Goal: Task Accomplishment & Management: Use online tool/utility

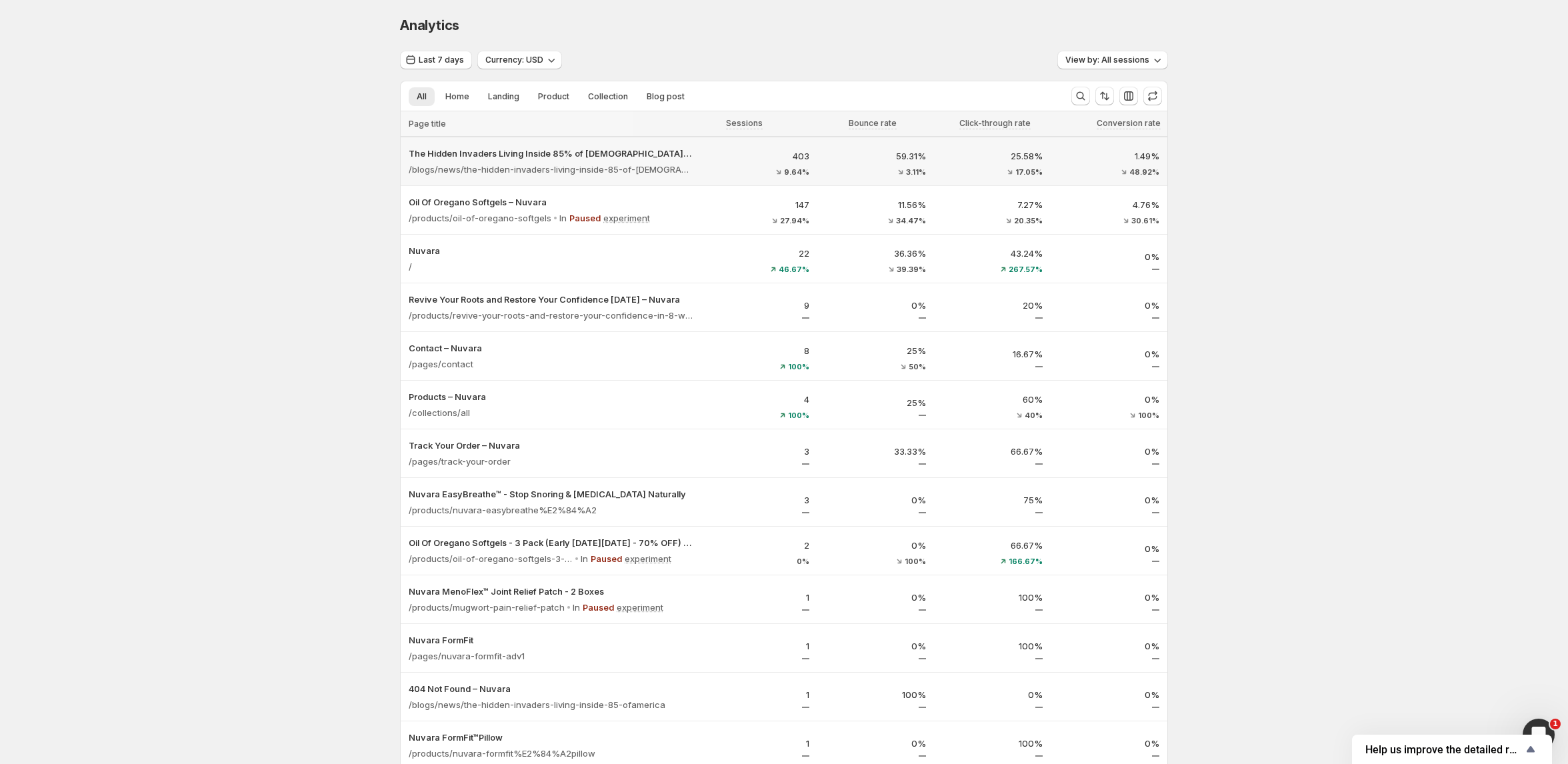
click at [716, 156] on p "403" at bounding box center [759, 156] width 101 height 14
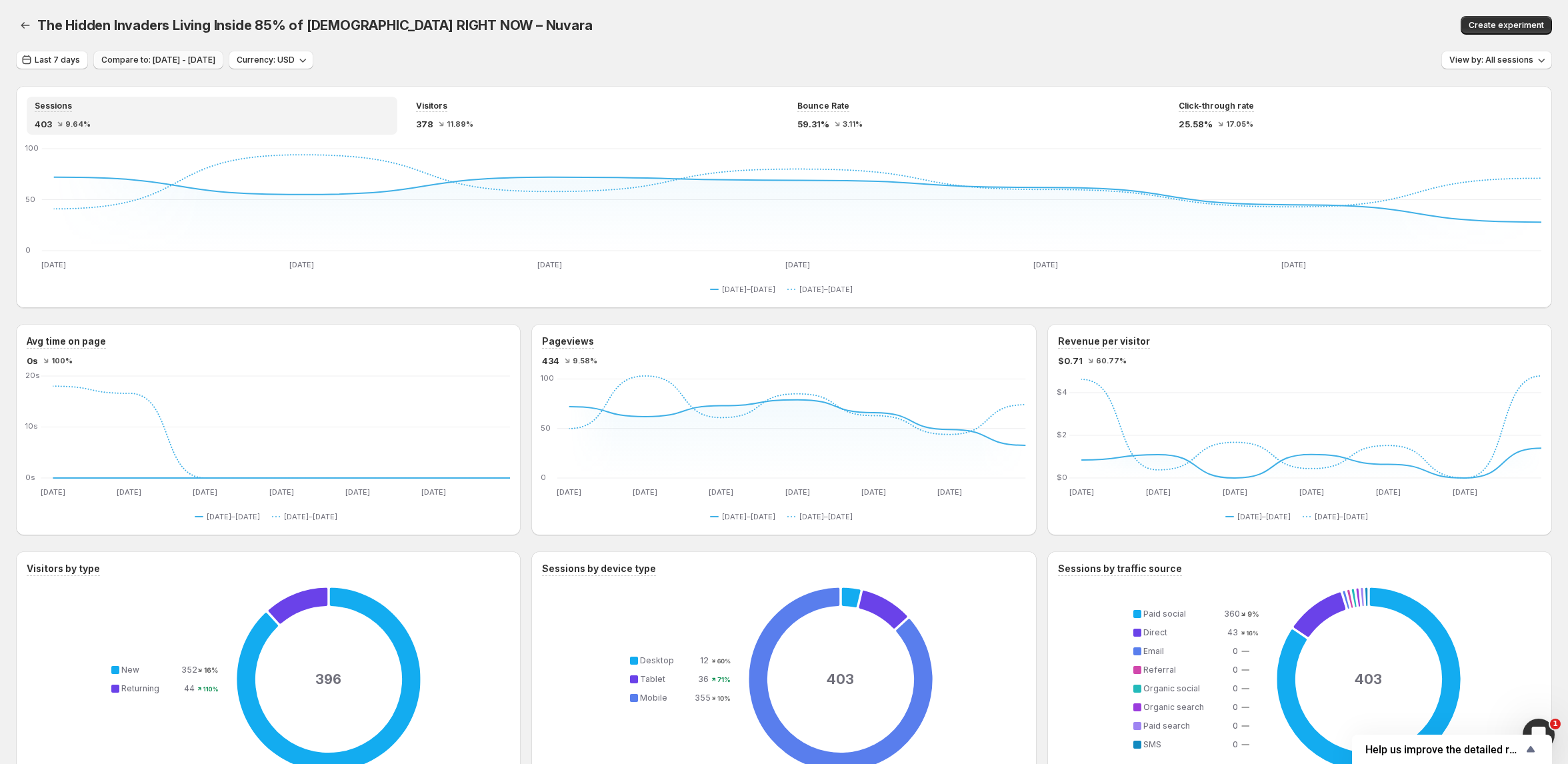
click at [215, 63] on span "Compare to: [DATE] - [DATE]" at bounding box center [158, 60] width 114 height 11
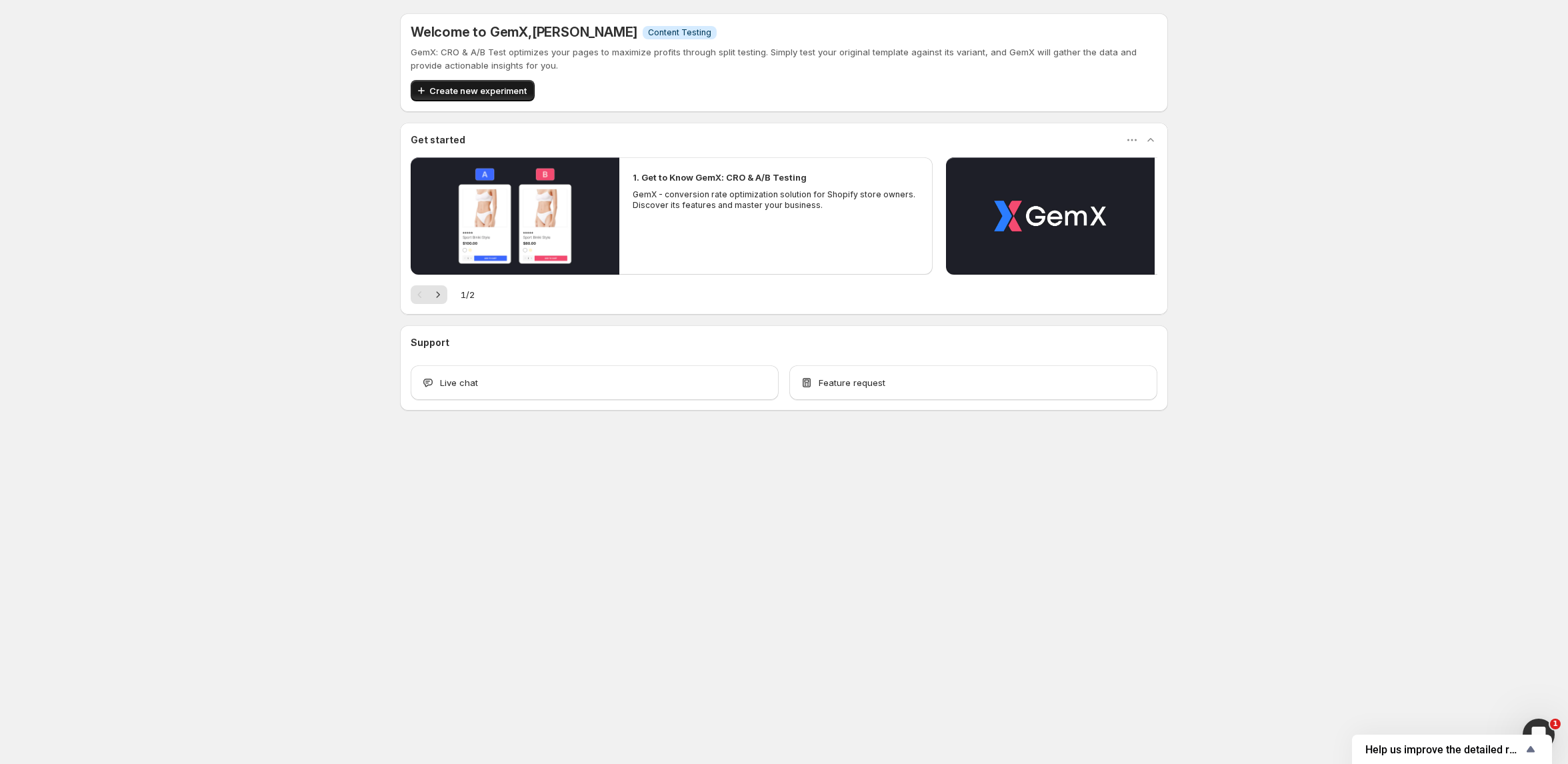
click at [472, 89] on span "Create new experiment" at bounding box center [478, 91] width 97 height 14
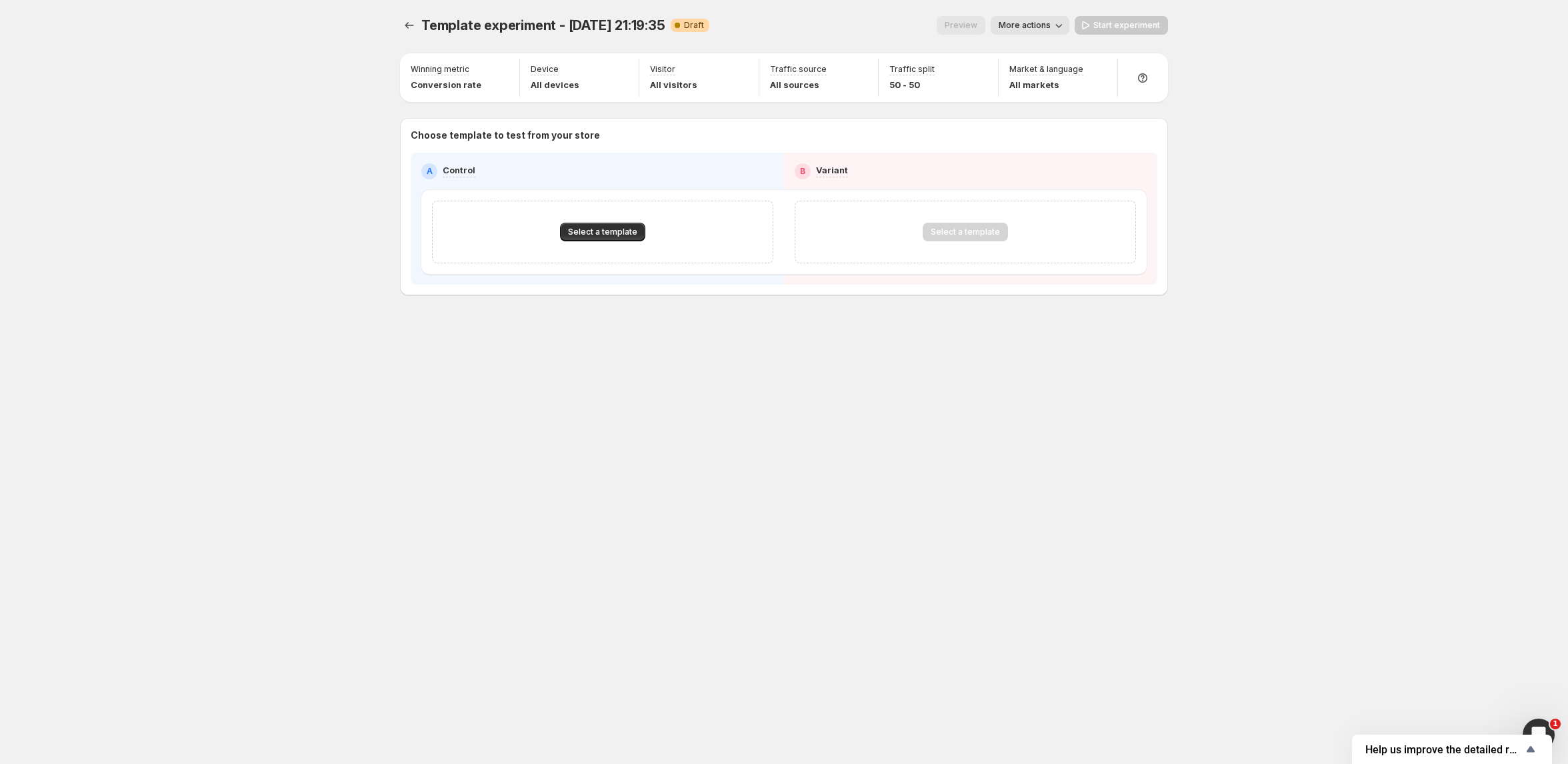
click at [626, 26] on span "Template experiment - Oct 15, 21:19:35" at bounding box center [543, 25] width 244 height 16
click at [1041, 25] on span "More actions" at bounding box center [1024, 25] width 52 height 11
click at [1031, 73] on span "Rename" at bounding box center [1038, 76] width 34 height 11
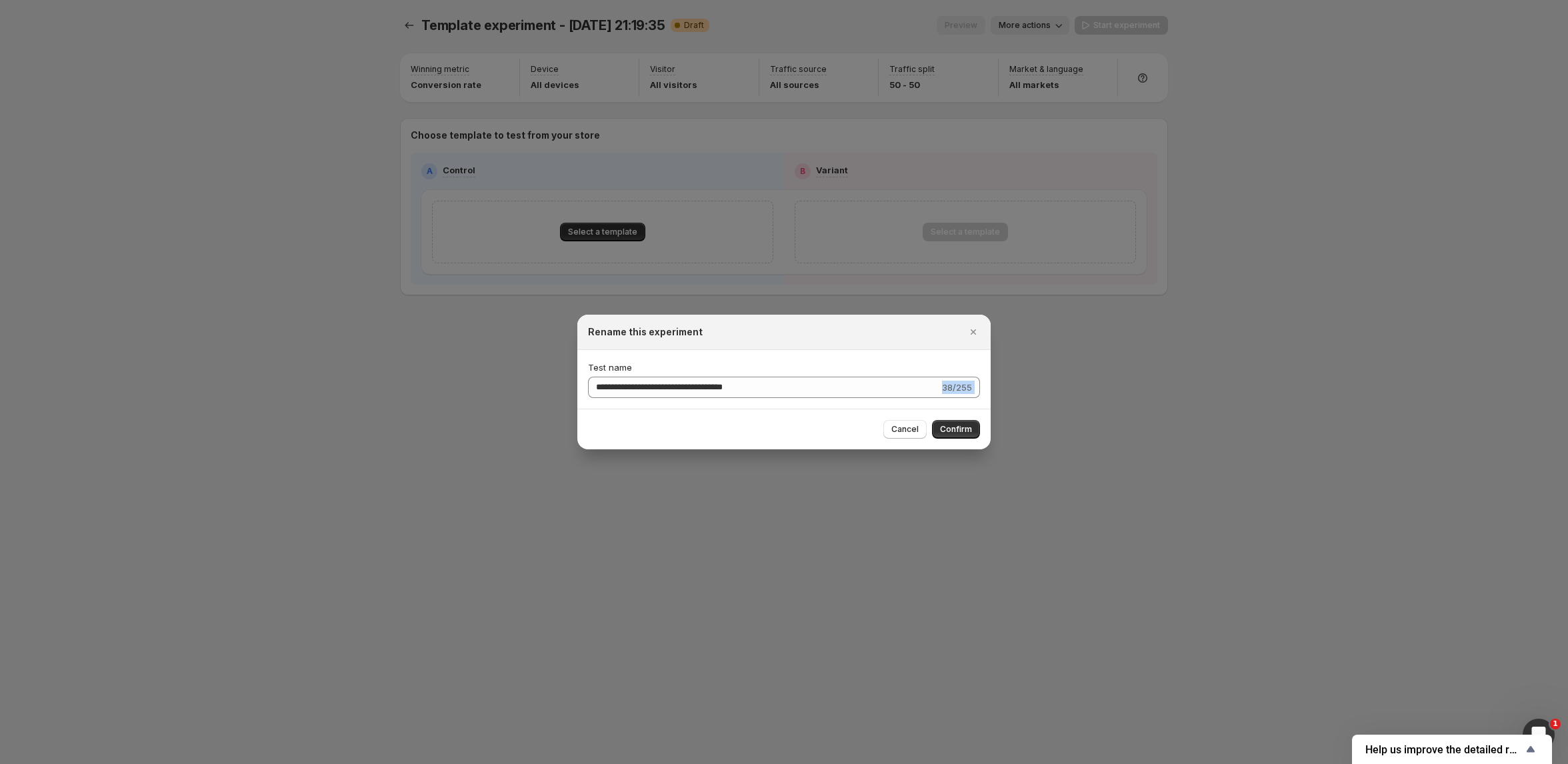
drag, startPoint x: 789, startPoint y: 398, endPoint x: 550, endPoint y: 390, distance: 239.1
click at [550, 763] on div "**********" at bounding box center [784, 764] width 1568 height 0
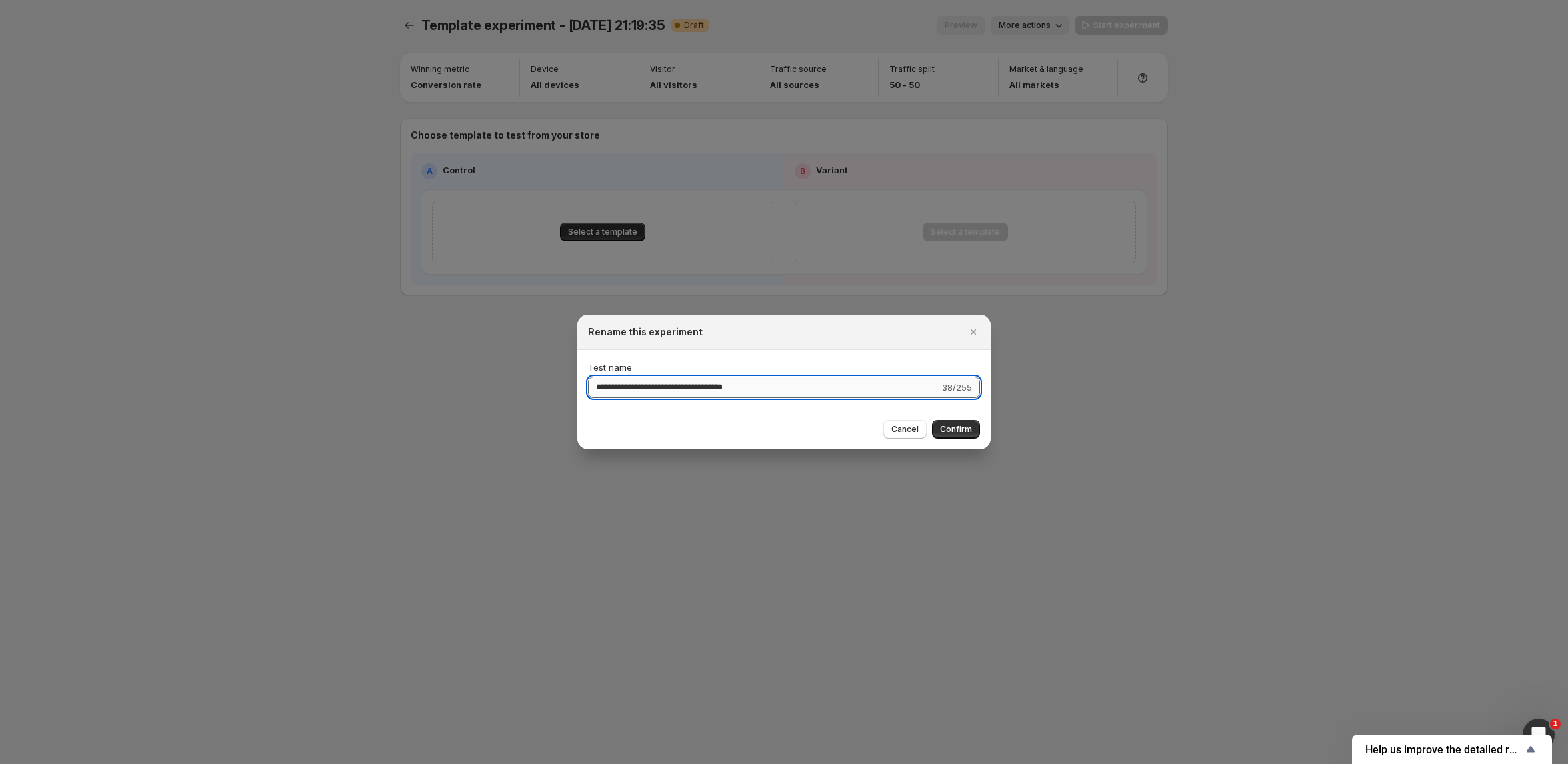
click at [752, 380] on input "**********" at bounding box center [764, 387] width 352 height 21
drag, startPoint x: 792, startPoint y: 384, endPoint x: 350, endPoint y: 384, distance: 442.0
click at [350, 763] on div "**********" at bounding box center [784, 764] width 1568 height 0
type input "**********"
click at [962, 425] on span "Confirm" at bounding box center [955, 429] width 32 height 11
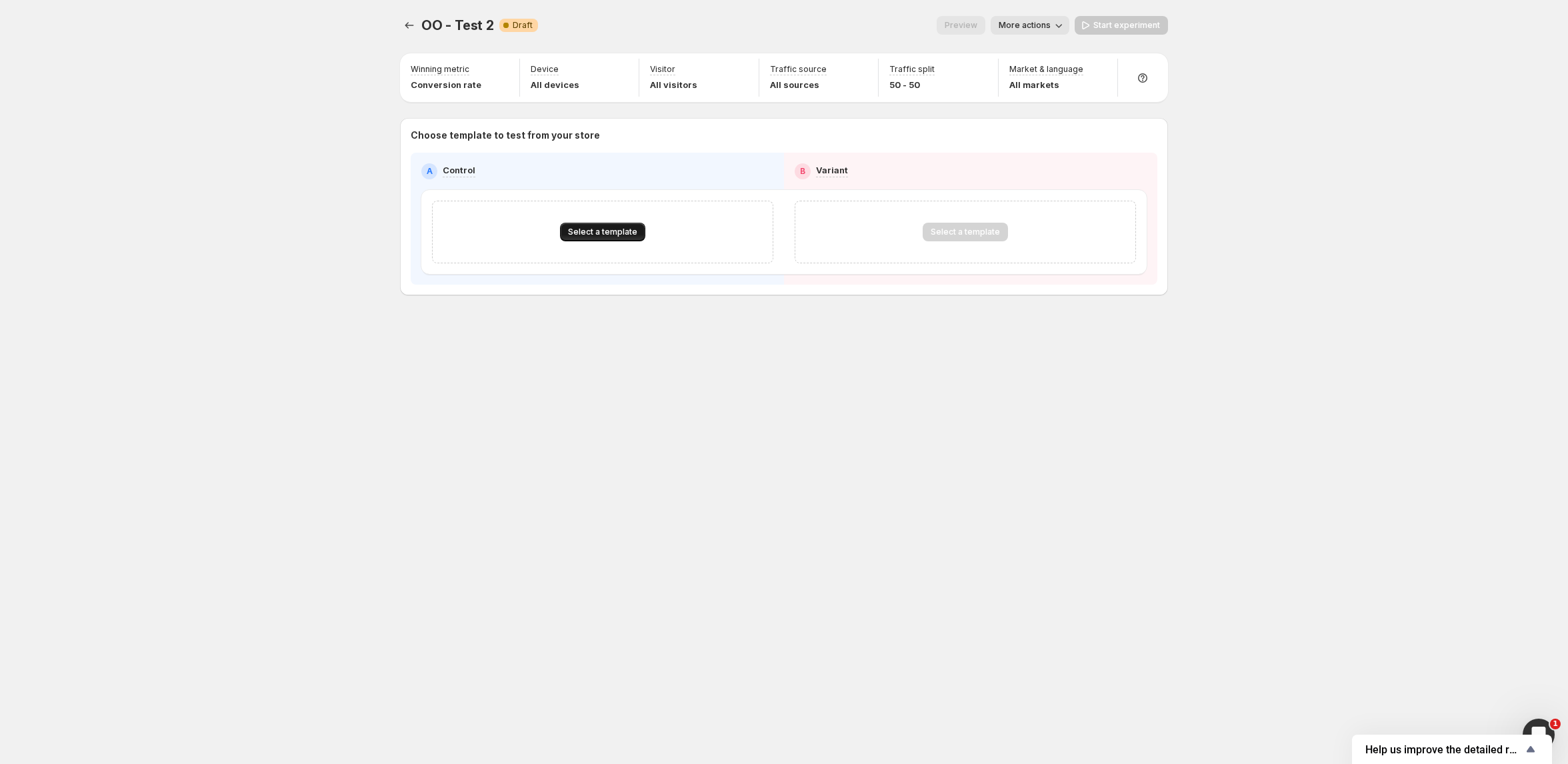
click at [618, 224] on button "Select a template" at bounding box center [602, 232] width 85 height 18
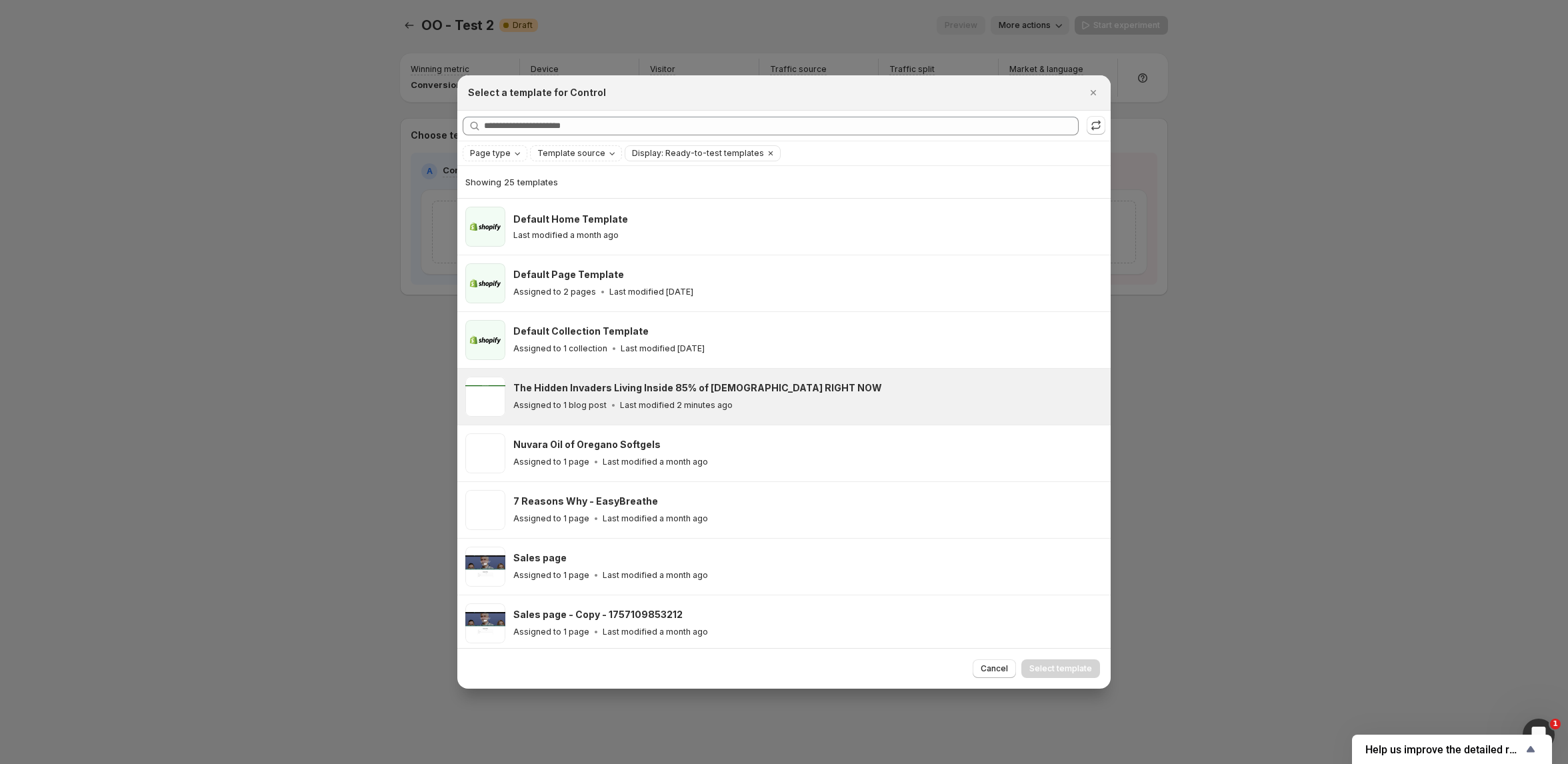
click at [701, 382] on h3 "The Hidden Invaders Living Inside 85% of Americans RIGHT NOW" at bounding box center [697, 388] width 369 height 14
click at [1047, 666] on span "Select template" at bounding box center [1060, 669] width 63 height 11
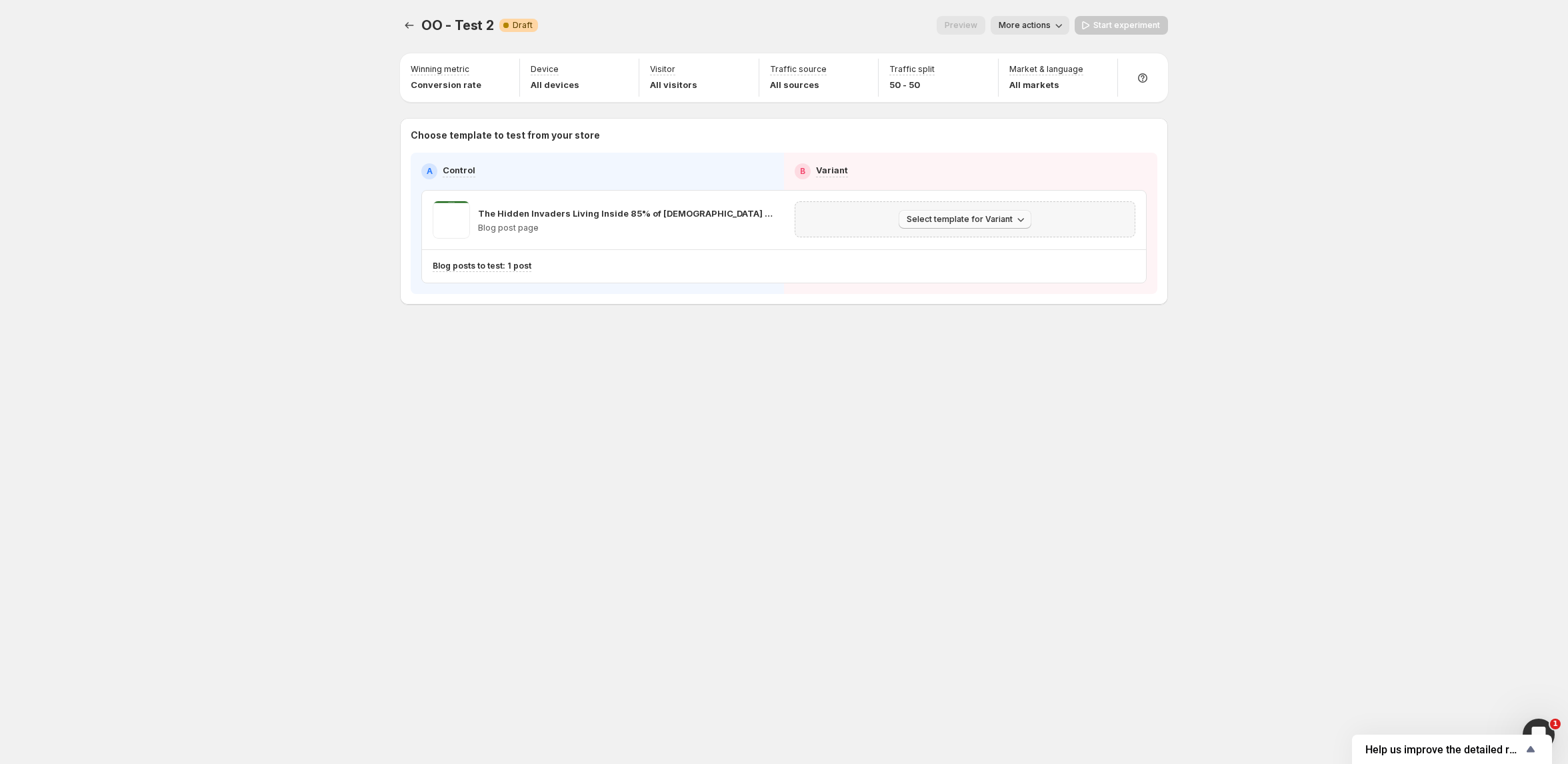
click at [970, 217] on span "Select template for Variant" at bounding box center [959, 219] width 106 height 11
click at [964, 247] on span "Select an existing template" at bounding box center [955, 247] width 112 height 11
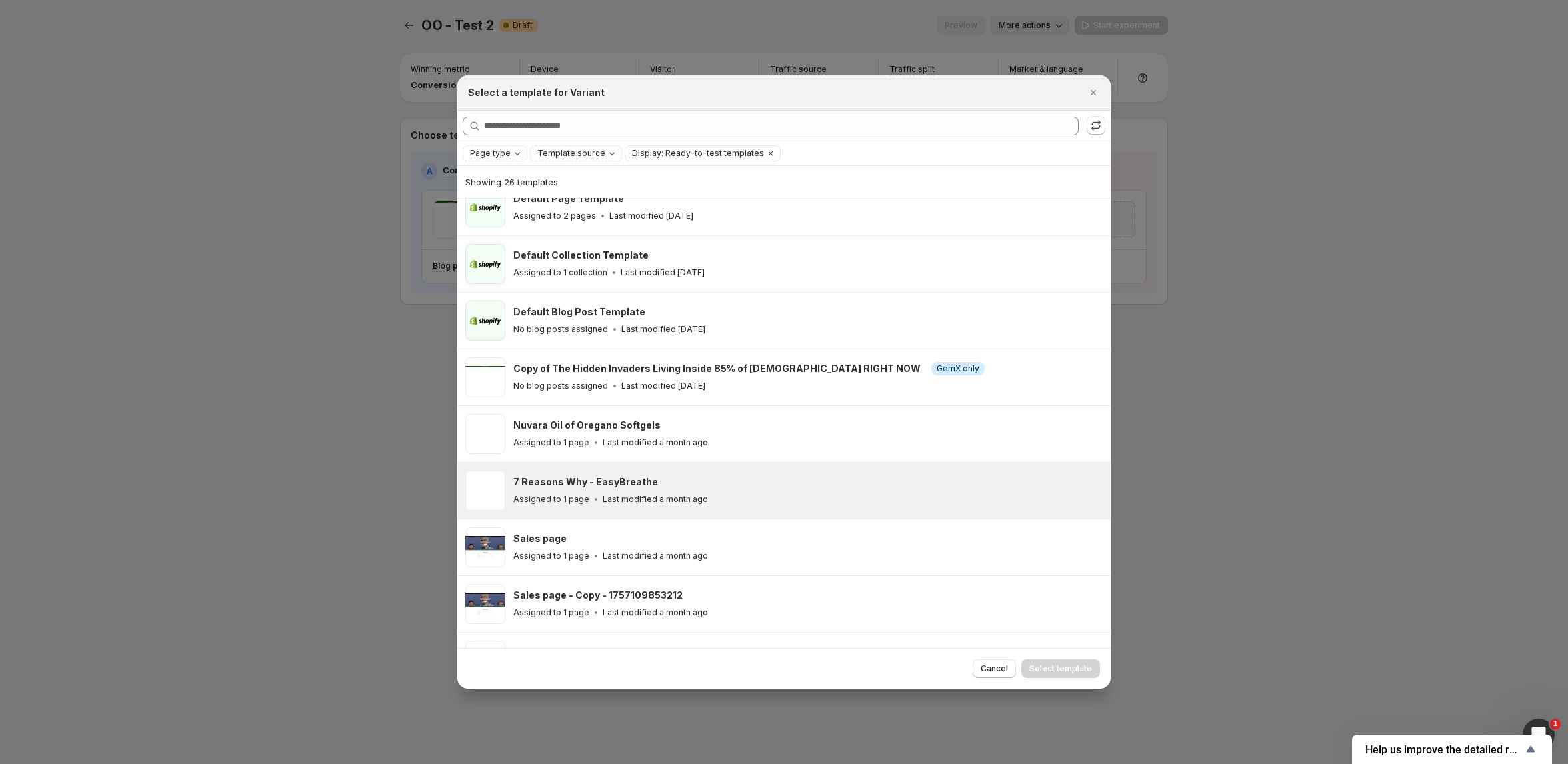
scroll to position [110, 0]
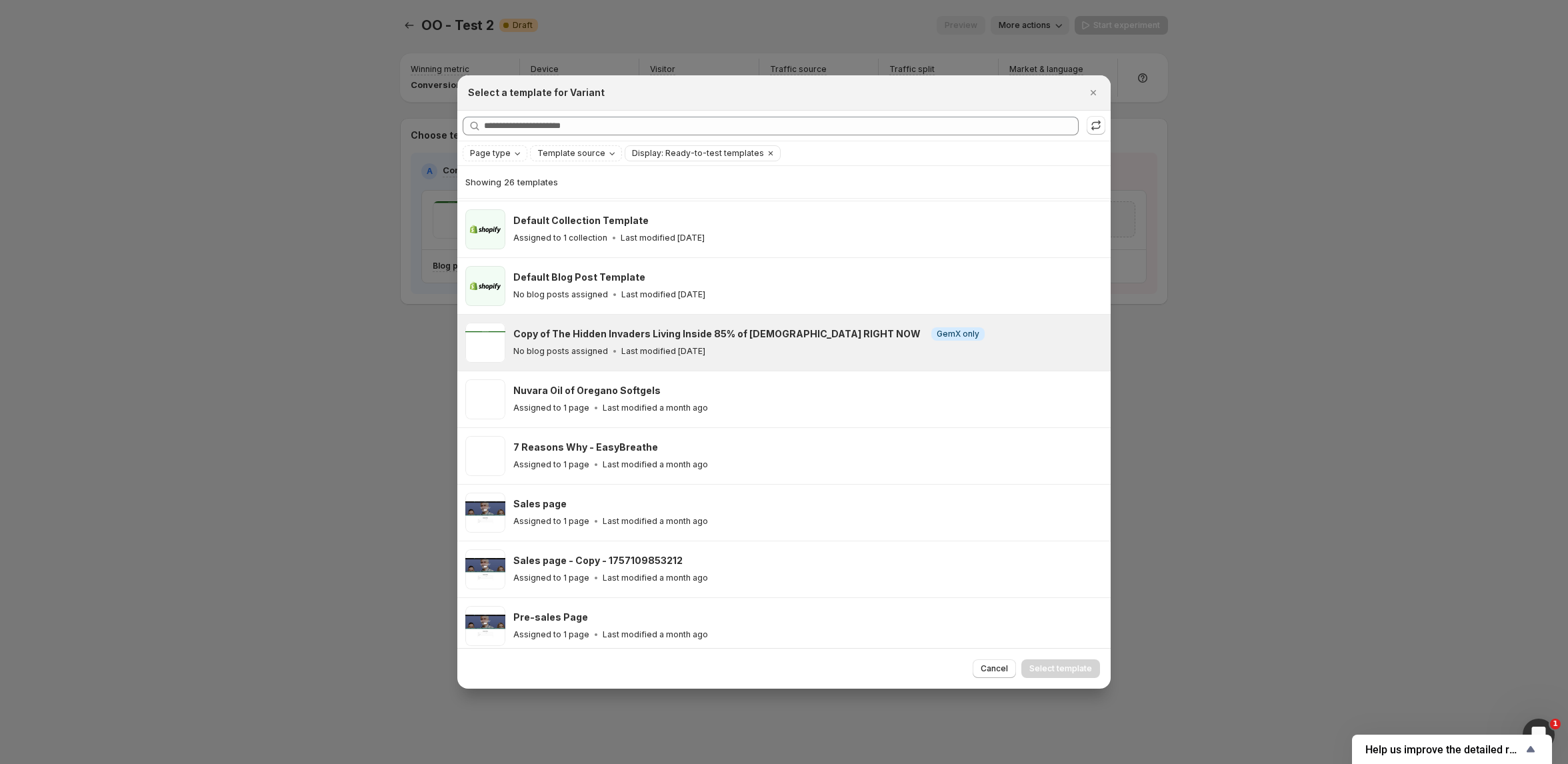
click at [786, 333] on h3 "Copy of The Hidden Invaders Living Inside 85% of Americans RIGHT NOW" at bounding box center [717, 334] width 408 height 14
click at [1059, 670] on span "Select template" at bounding box center [1060, 669] width 63 height 11
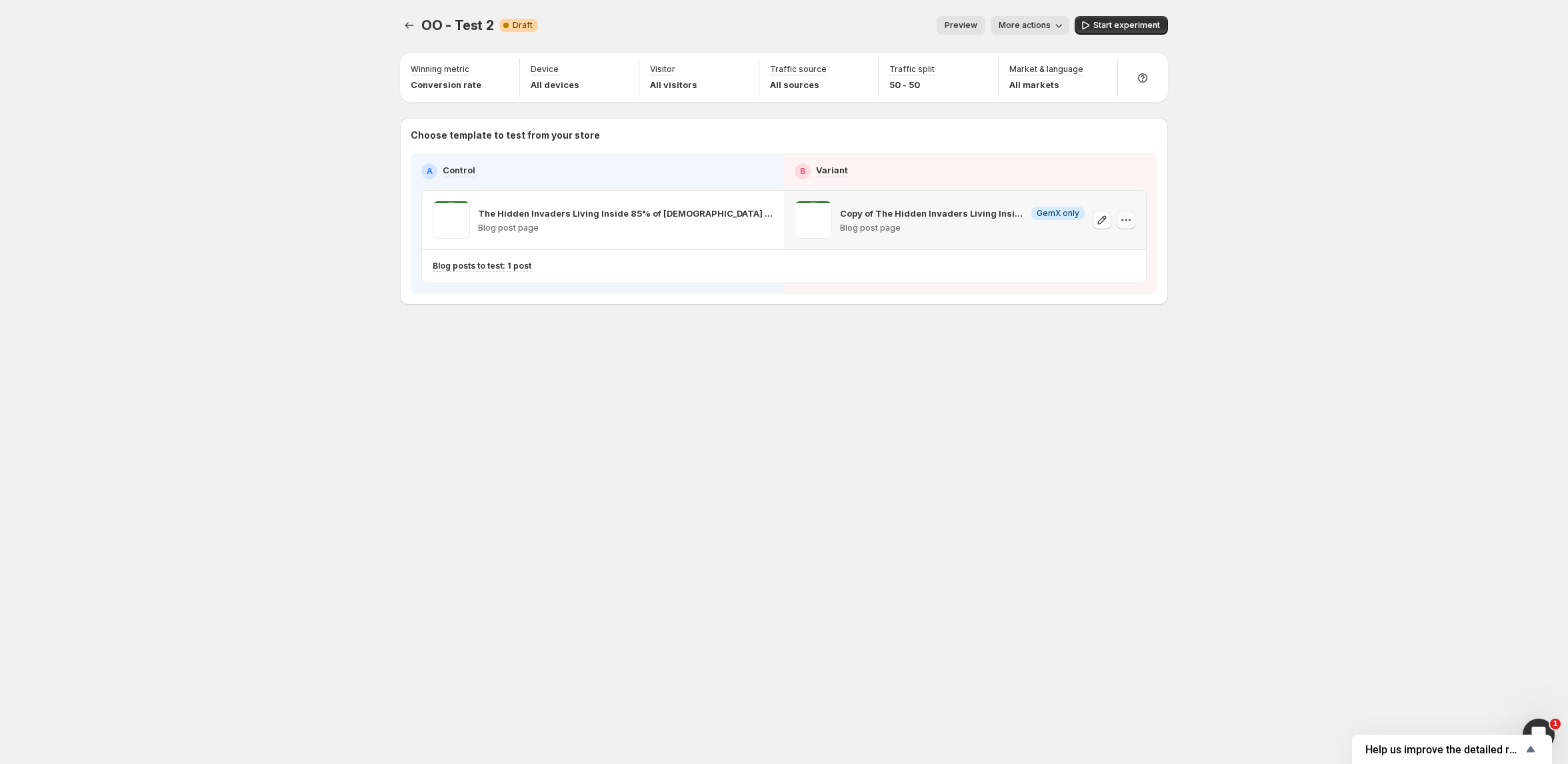
click at [1124, 219] on icon "button" at bounding box center [1126, 220] width 14 height 14
click at [1101, 216] on icon "button" at bounding box center [1102, 220] width 14 height 14
click at [1105, 22] on span "Start experiment" at bounding box center [1126, 25] width 67 height 11
click at [954, 19] on button "Preview" at bounding box center [955, 25] width 48 height 18
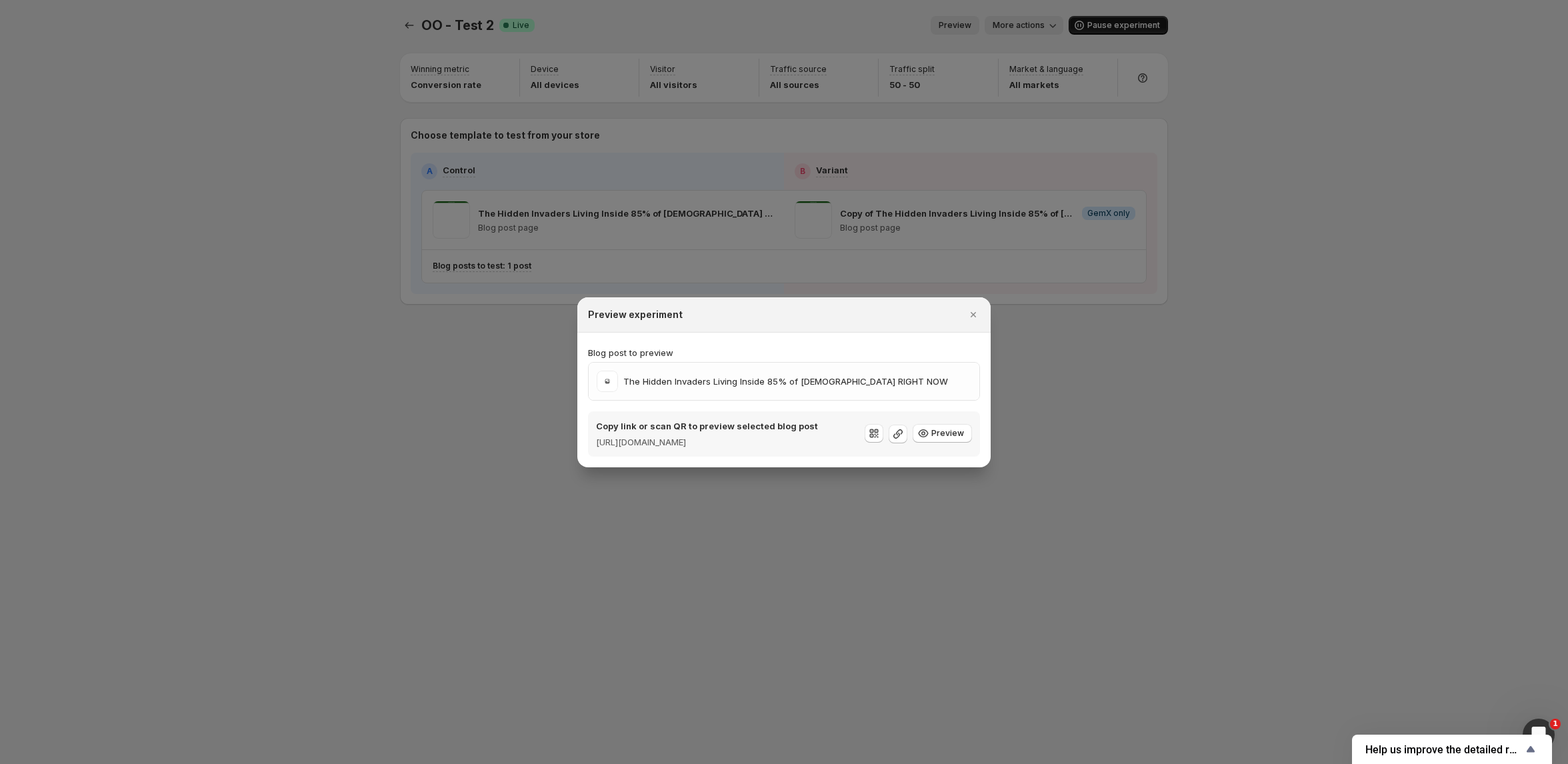
click at [1035, 373] on div at bounding box center [784, 382] width 1568 height 764
